Goal: Task Accomplishment & Management: Manage account settings

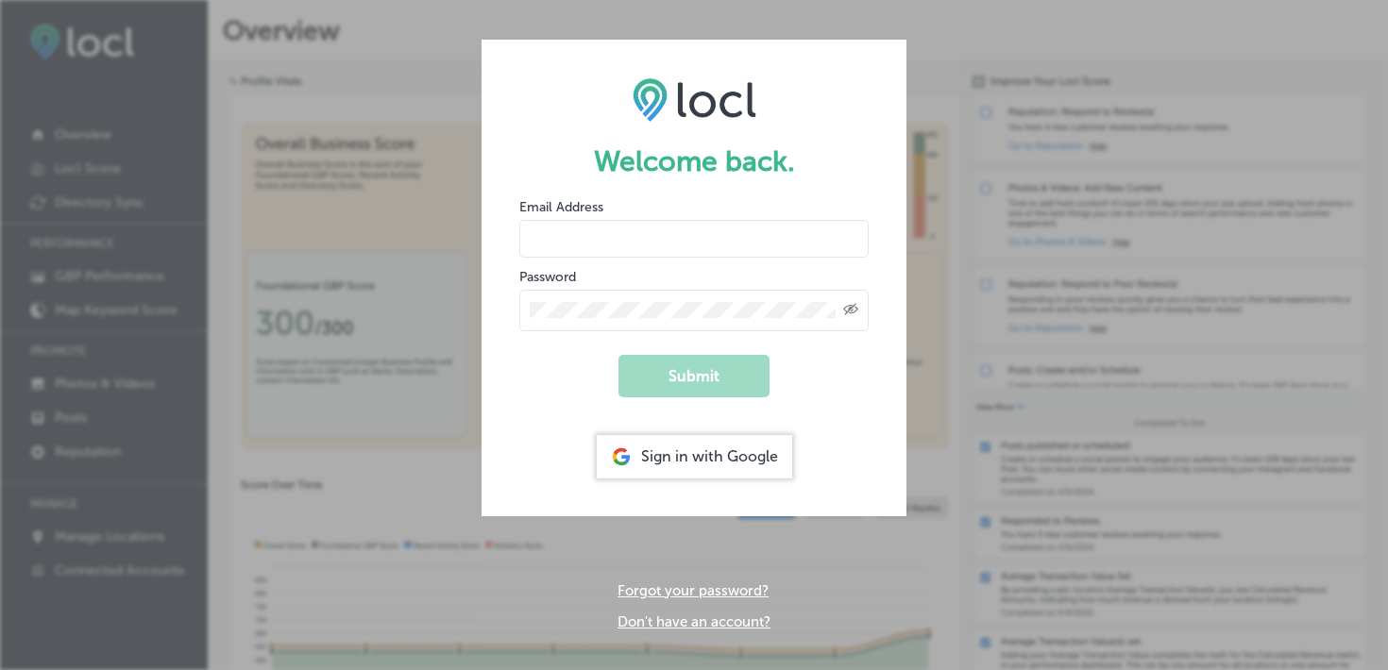
type input "[EMAIL_ADDRESS][DOMAIN_NAME]"
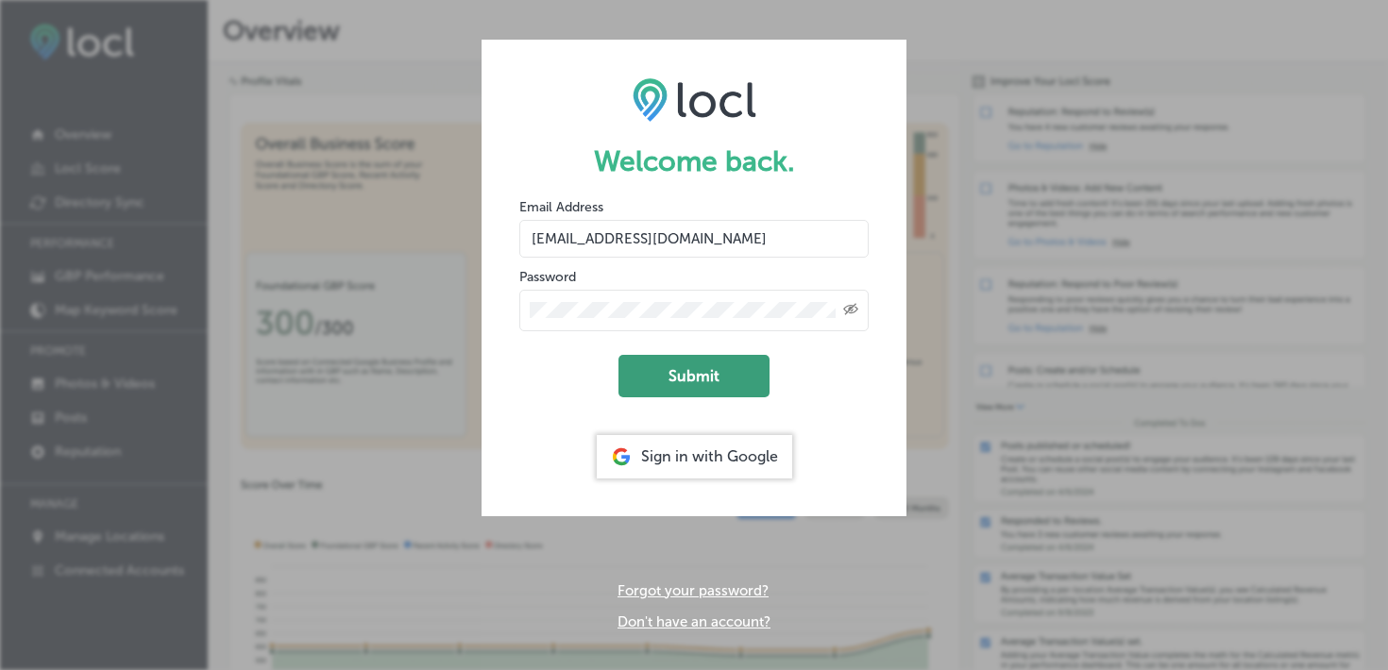
click at [683, 372] on button "Submit" at bounding box center [693, 376] width 151 height 42
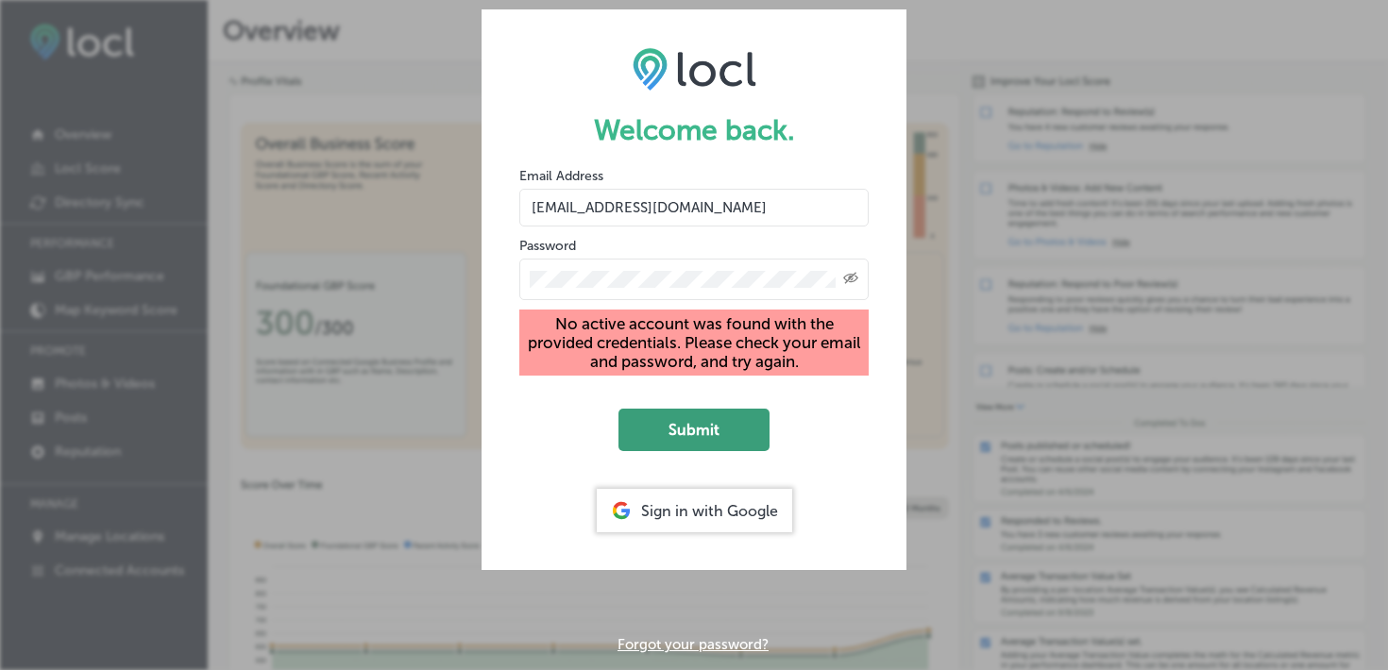
click at [679, 431] on button "Submit" at bounding box center [693, 430] width 151 height 42
click at [932, 537] on div "Welcome back. Email Address [EMAIL_ADDRESS][DOMAIN_NAME] Password Created with …" at bounding box center [694, 335] width 1388 height 670
click at [948, 597] on div "Welcome back. Email Address [EMAIL_ADDRESS][DOMAIN_NAME] Password Created with …" at bounding box center [694, 335] width 1388 height 670
